Goal: Transaction & Acquisition: Download file/media

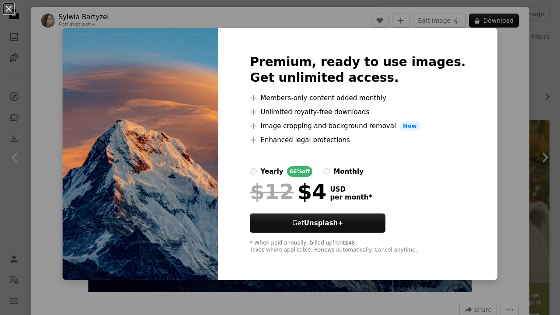
scroll to position [315, 0]
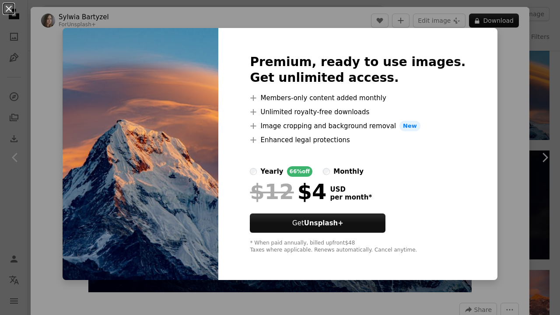
click at [263, 24] on div "An X shape Premium, ready to use images. Get unlimited access. A plus sign Memb…" at bounding box center [280, 157] width 560 height 315
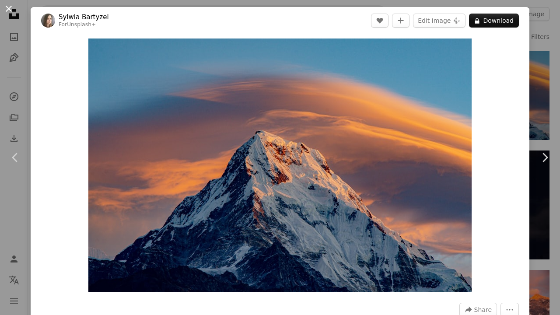
click at [7, 4] on button "An X shape" at bounding box center [8, 8] width 10 height 10
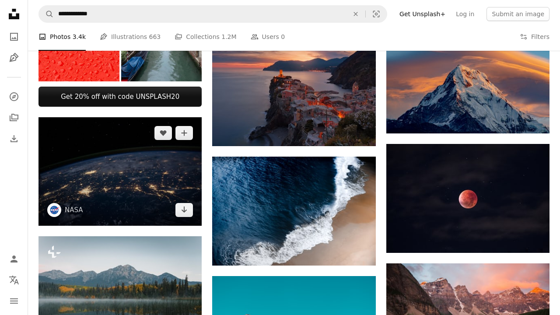
scroll to position [323, 0]
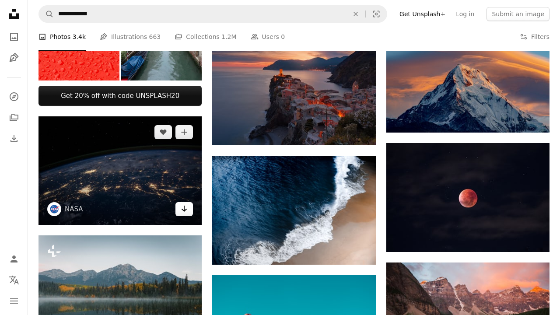
click at [185, 212] on icon "Arrow pointing down" at bounding box center [184, 208] width 7 height 10
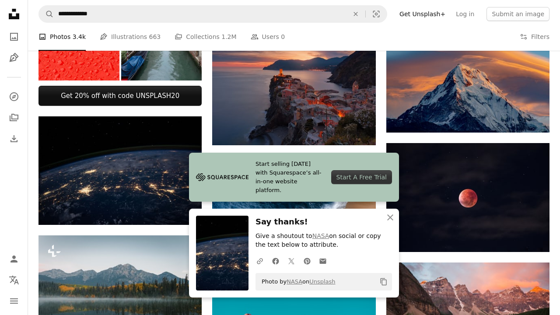
click at [26, 193] on nav "Unsplash logo Unsplash Home A photo Pen Tool A compass A stack of folders Downl…" at bounding box center [14, 157] width 28 height 315
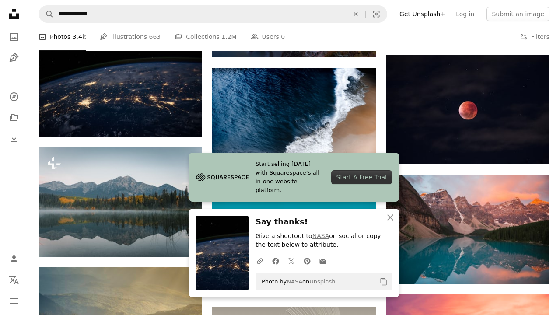
scroll to position [412, 0]
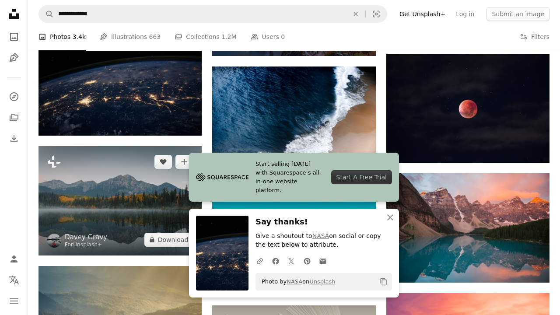
click at [130, 220] on img at bounding box center [119, 200] width 163 height 109
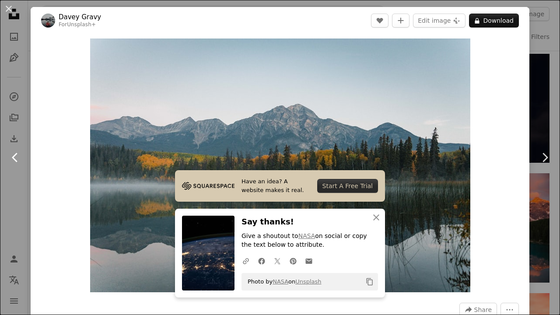
click at [15, 196] on link "Chevron left" at bounding box center [15, 157] width 31 height 84
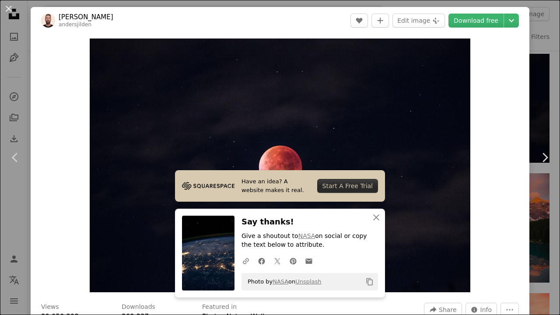
click at [559, 103] on div "An X shape Chevron left Chevron right [PERSON_NAME] andersjilden A heart A plus…" at bounding box center [280, 157] width 560 height 315
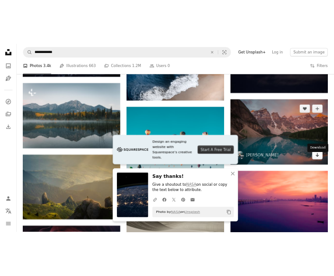
scroll to position [492, 0]
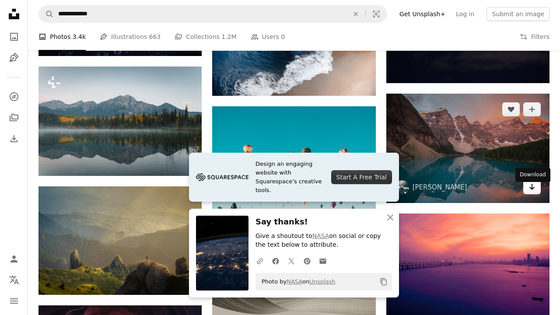
click at [538, 191] on link "Arrow pointing down" at bounding box center [531, 187] width 17 height 14
